Goal: Navigation & Orientation: Go to known website

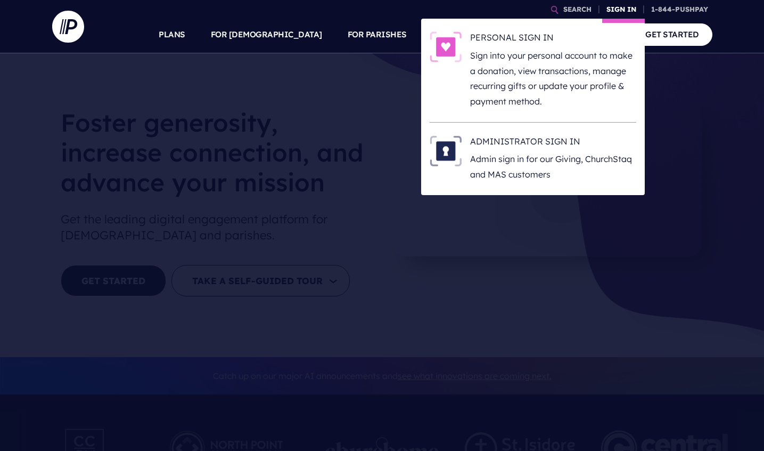
click at [611, 11] on link "SIGN IN" at bounding box center [621, 9] width 38 height 19
click at [577, 50] on p "Sign into your personal account to make a donation, view transactions, manage r…" at bounding box center [553, 78] width 166 height 61
click at [557, 69] on p "Sign into your personal account to make a donation, view transactions, manage r…" at bounding box center [553, 78] width 166 height 61
click at [518, 47] on h6 "PERSONAL SIGN IN" at bounding box center [553, 39] width 166 height 16
